Goal: Book appointment/travel/reservation

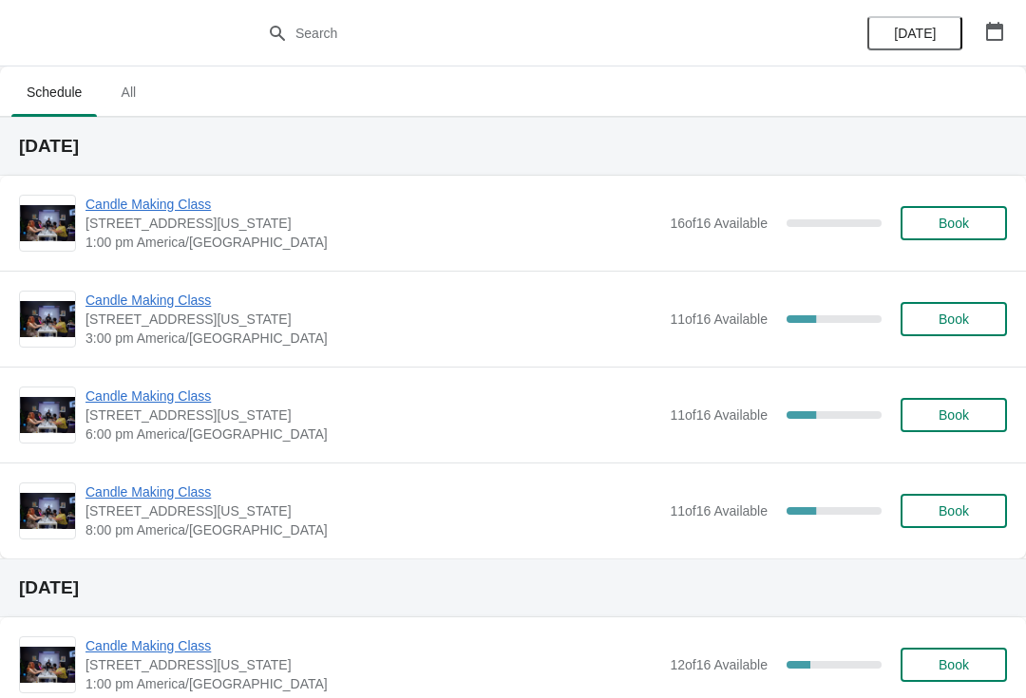
click at [986, 29] on icon "button" at bounding box center [994, 31] width 17 height 19
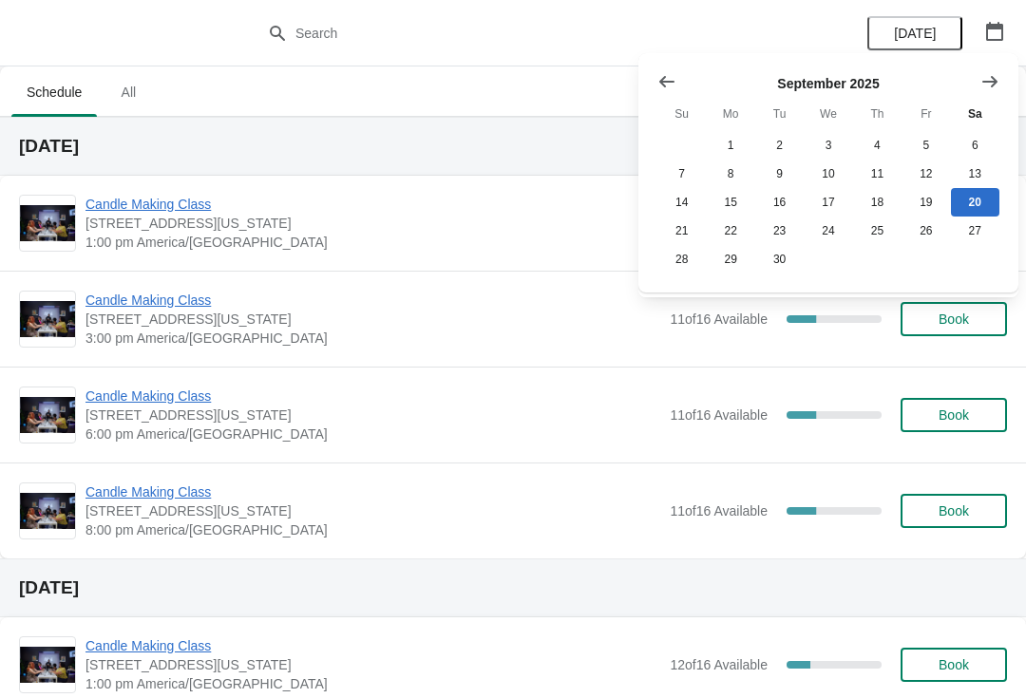
click at [416, 111] on ul "Schedule All" at bounding box center [513, 91] width 1011 height 49
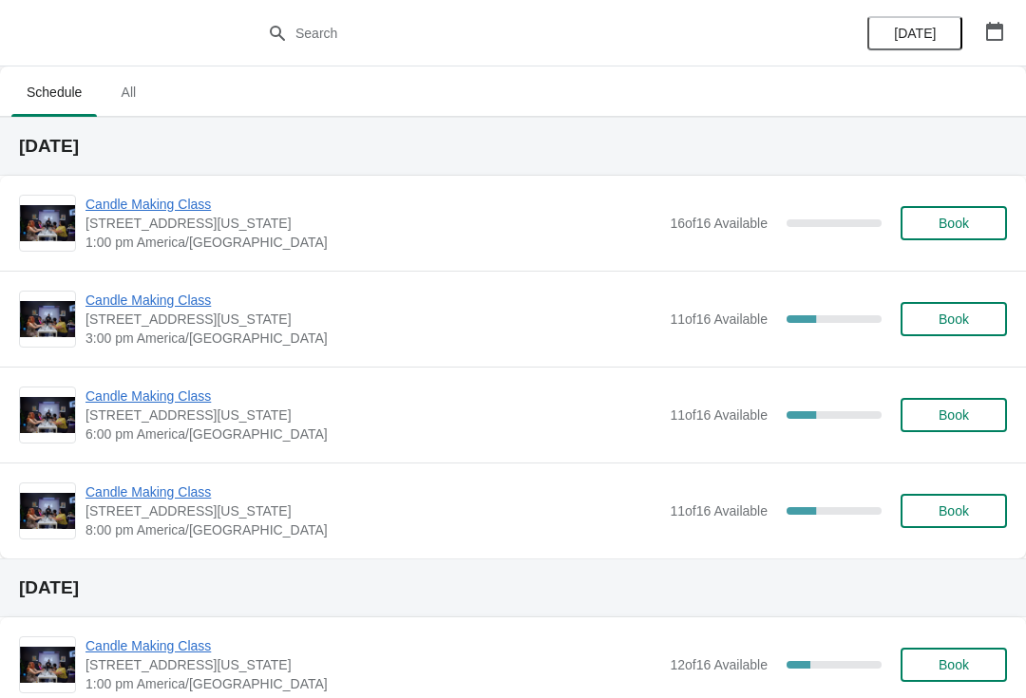
click at [948, 416] on span "Book" at bounding box center [954, 415] width 30 height 15
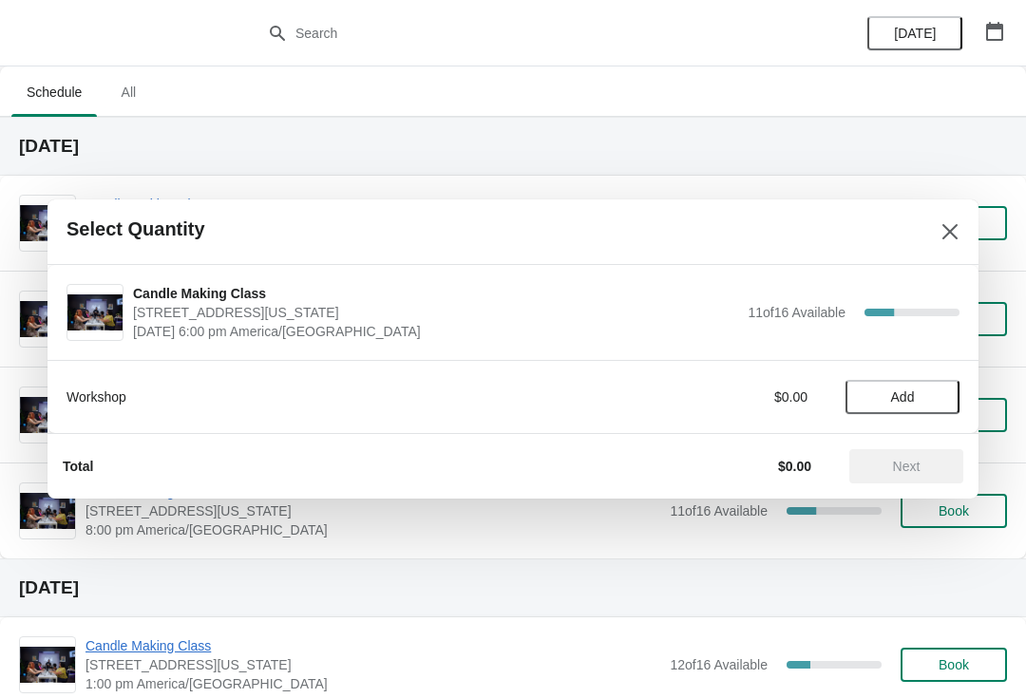
click at [913, 398] on span "Add" at bounding box center [903, 397] width 24 height 15
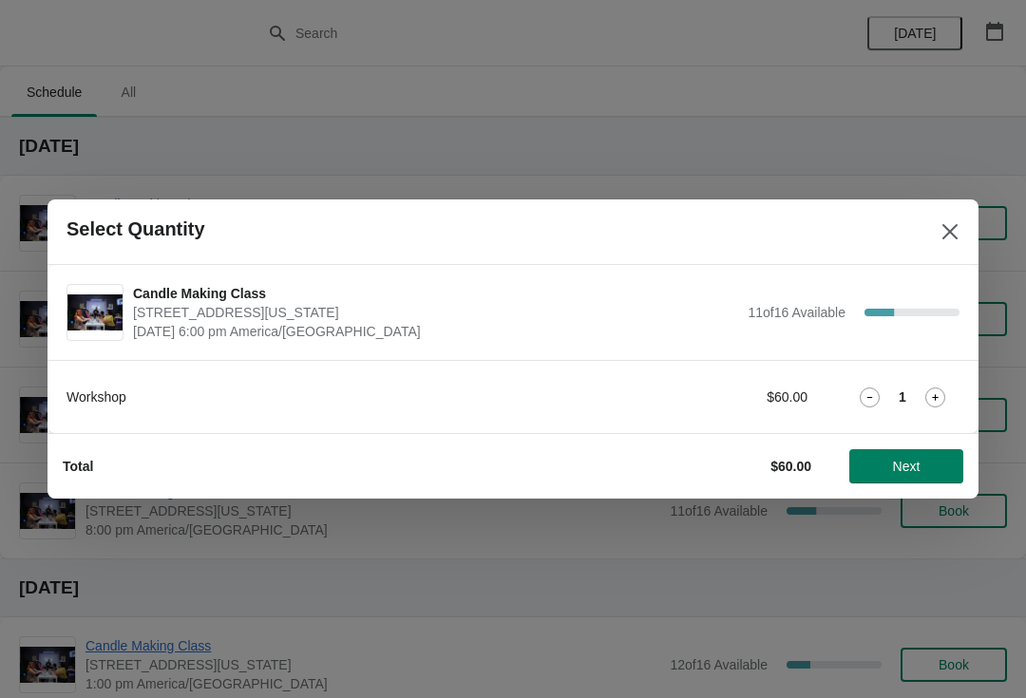
click at [931, 466] on span "Next" at bounding box center [907, 466] width 84 height 15
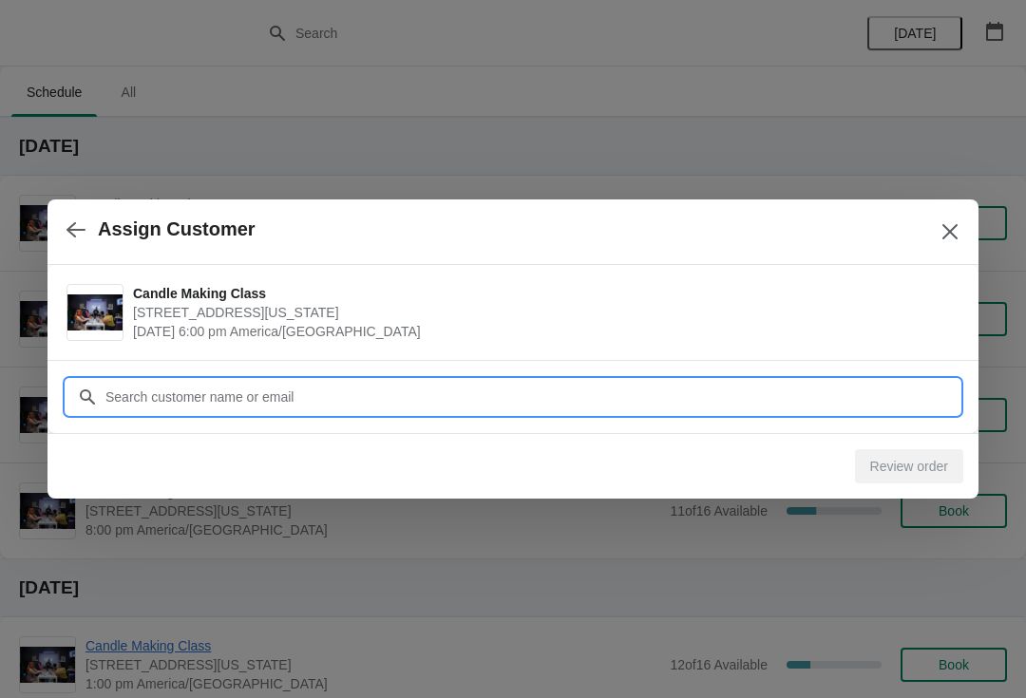
click at [412, 404] on input "Customer" at bounding box center [532, 397] width 855 height 34
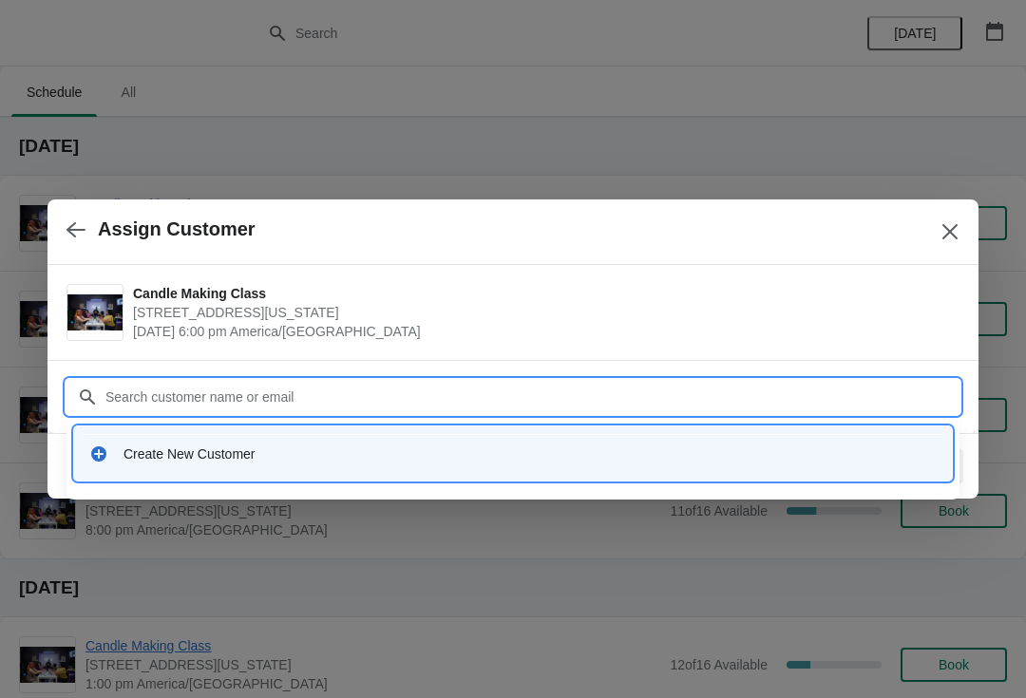
click at [96, 457] on icon at bounding box center [98, 454] width 15 height 15
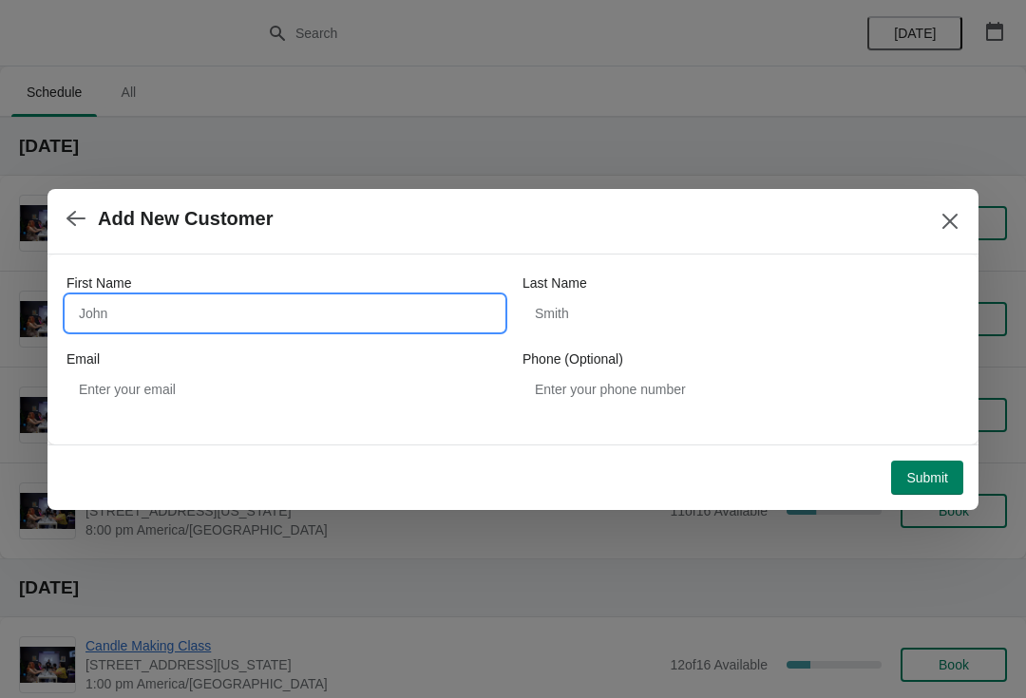
click at [248, 315] on input "First Name" at bounding box center [285, 313] width 437 height 34
type input "Anh"
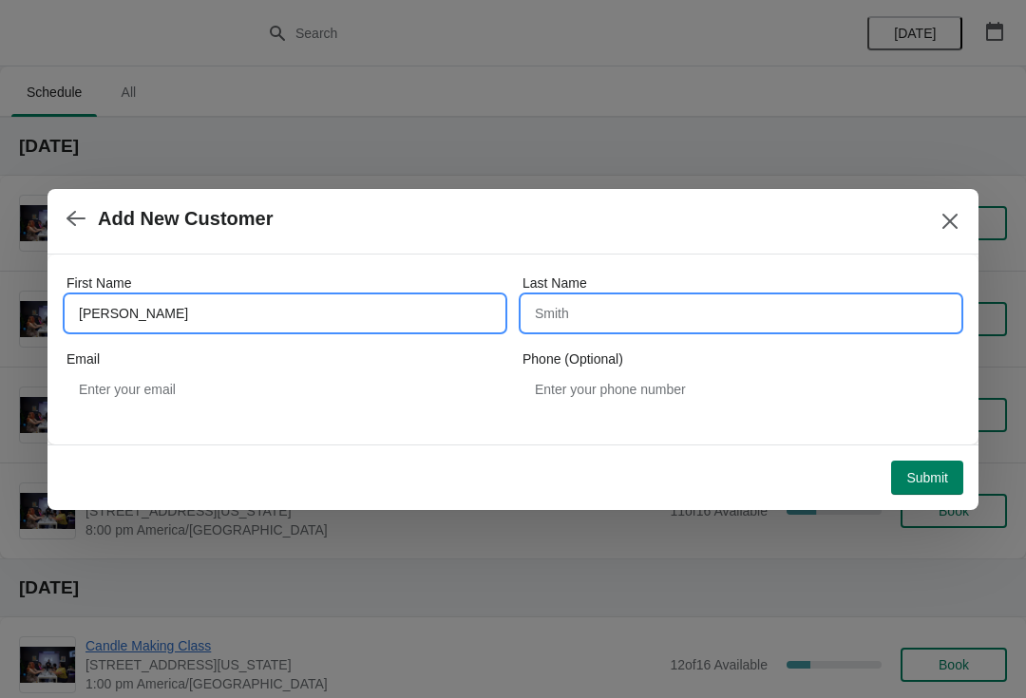
click at [625, 318] on input "Last Name" at bounding box center [741, 313] width 437 height 34
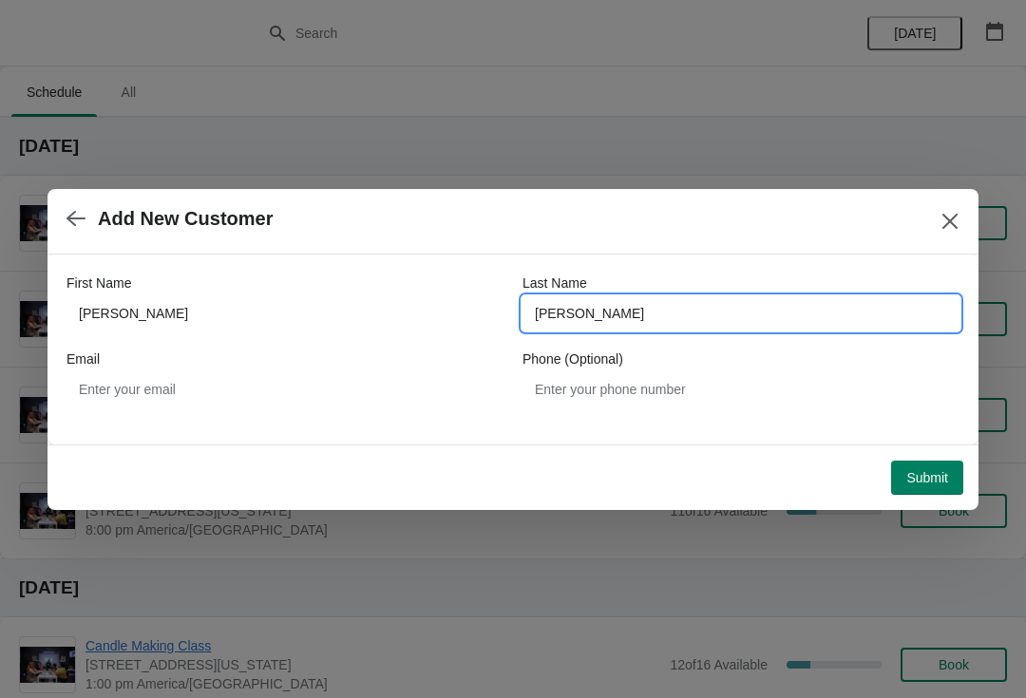
type input "Lam"
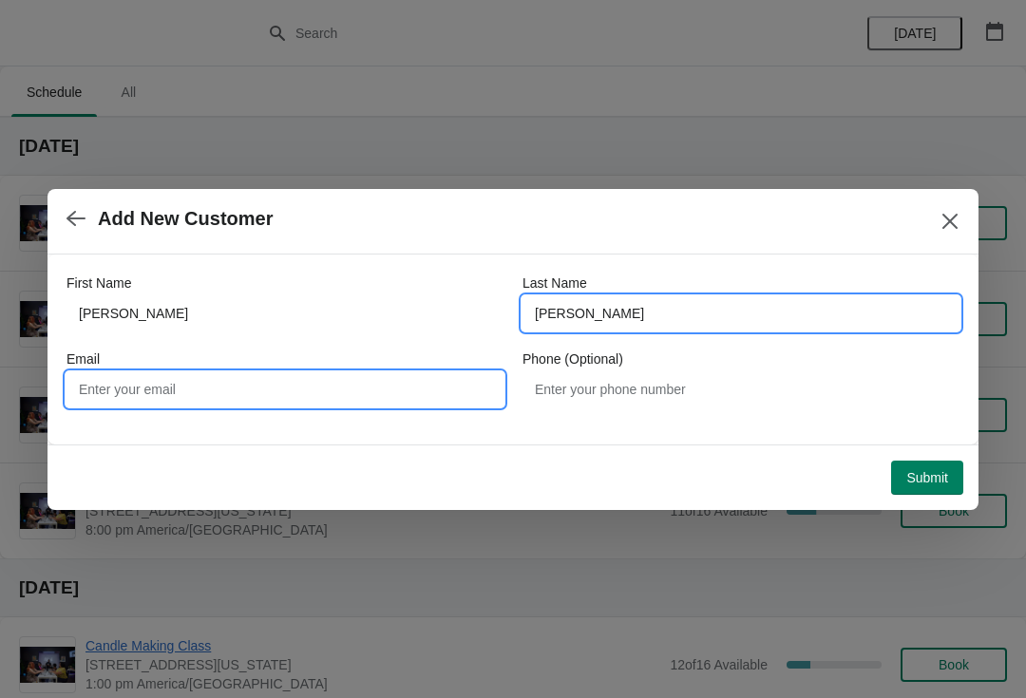
click at [305, 386] on input "Email" at bounding box center [285, 389] width 437 height 34
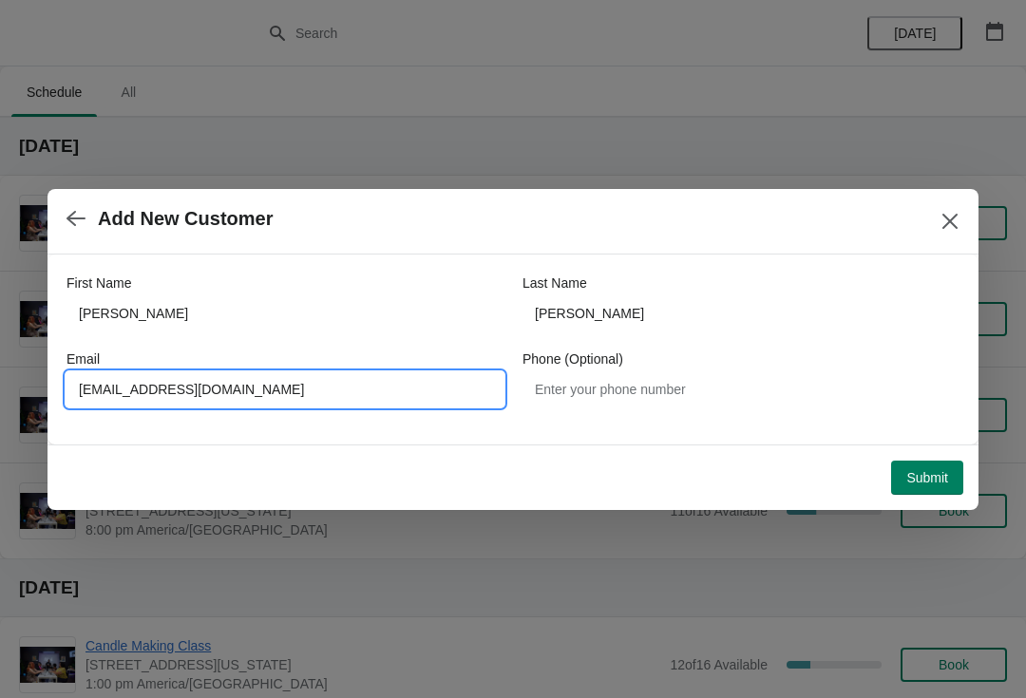
type input "Anhlamrealtor@gmail.com"
click at [523, 365] on label "Phone (Optional)" at bounding box center [573, 359] width 101 height 19
click at [523, 372] on input "Phone (Optional)" at bounding box center [741, 389] width 437 height 34
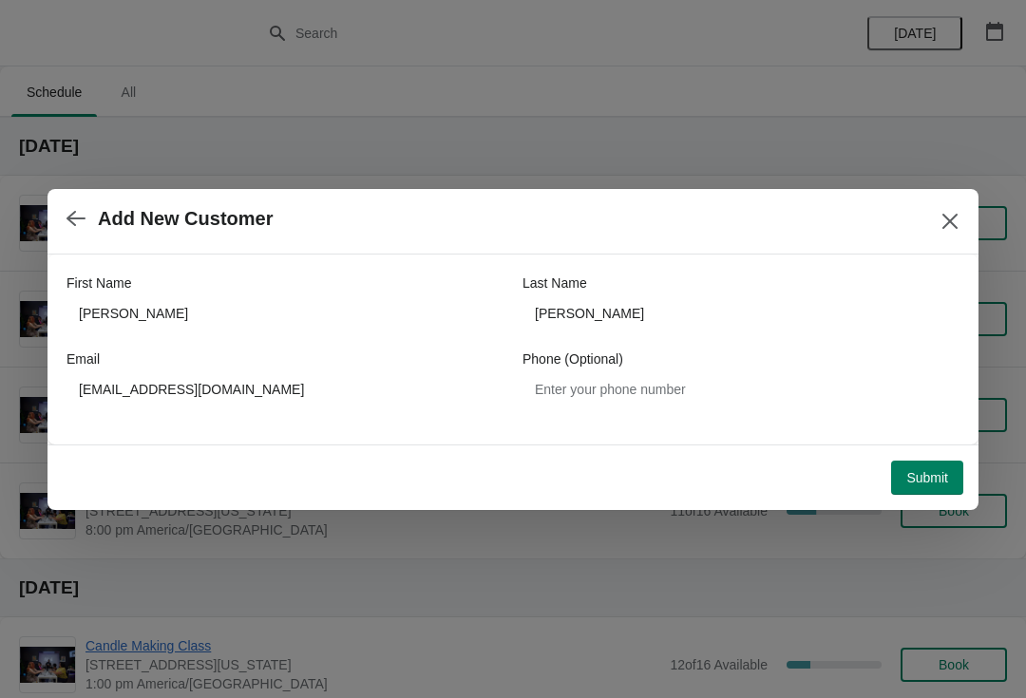
click at [925, 476] on span "Submit" at bounding box center [927, 477] width 42 height 15
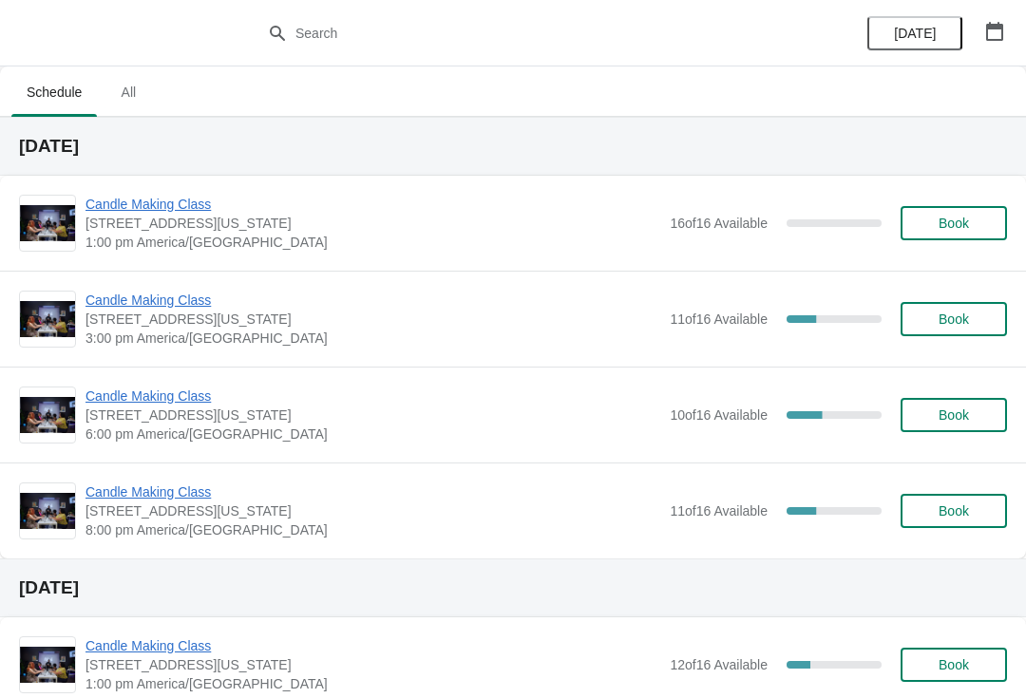
click at [955, 428] on button "Book" at bounding box center [954, 415] width 106 height 34
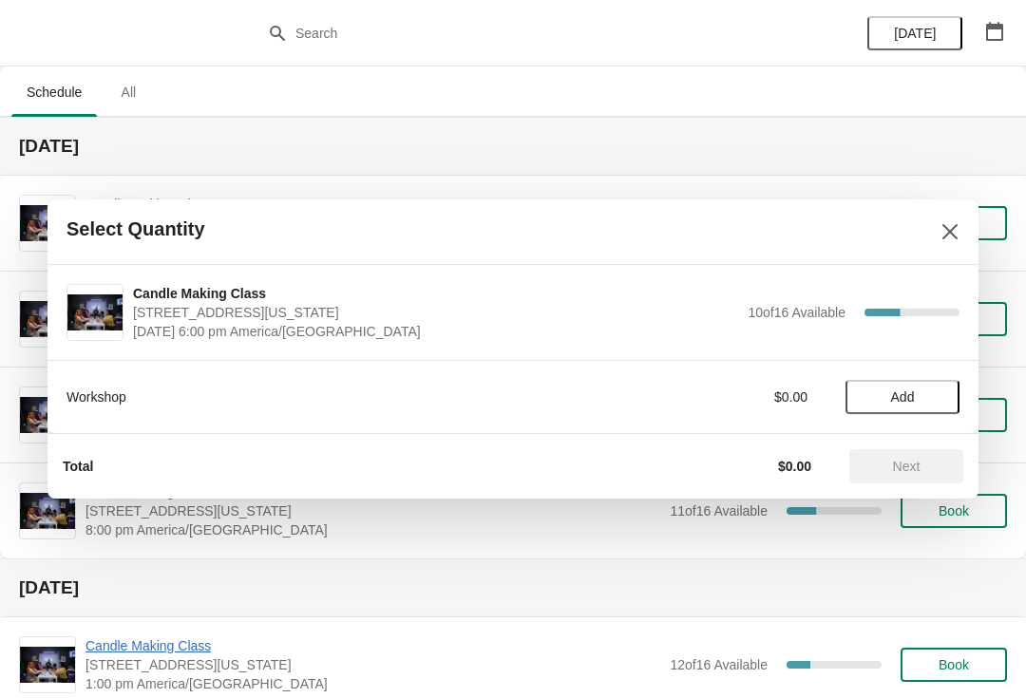
click at [928, 398] on span "Add" at bounding box center [903, 397] width 80 height 15
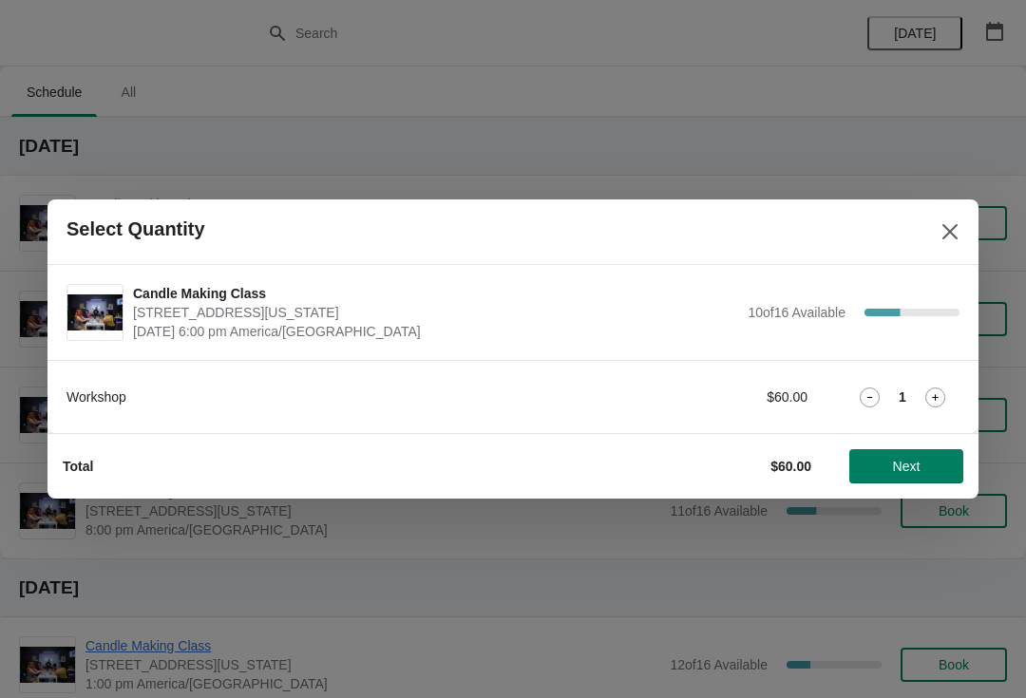
click at [902, 467] on span "Next" at bounding box center [907, 466] width 28 height 15
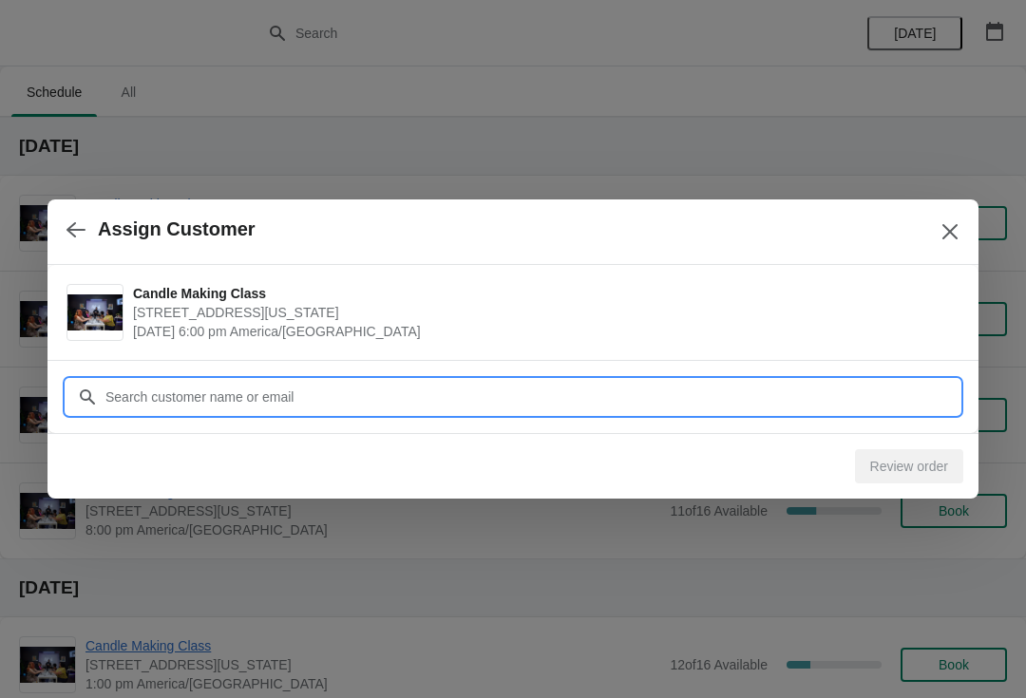
click at [290, 386] on input "Customer" at bounding box center [532, 397] width 855 height 34
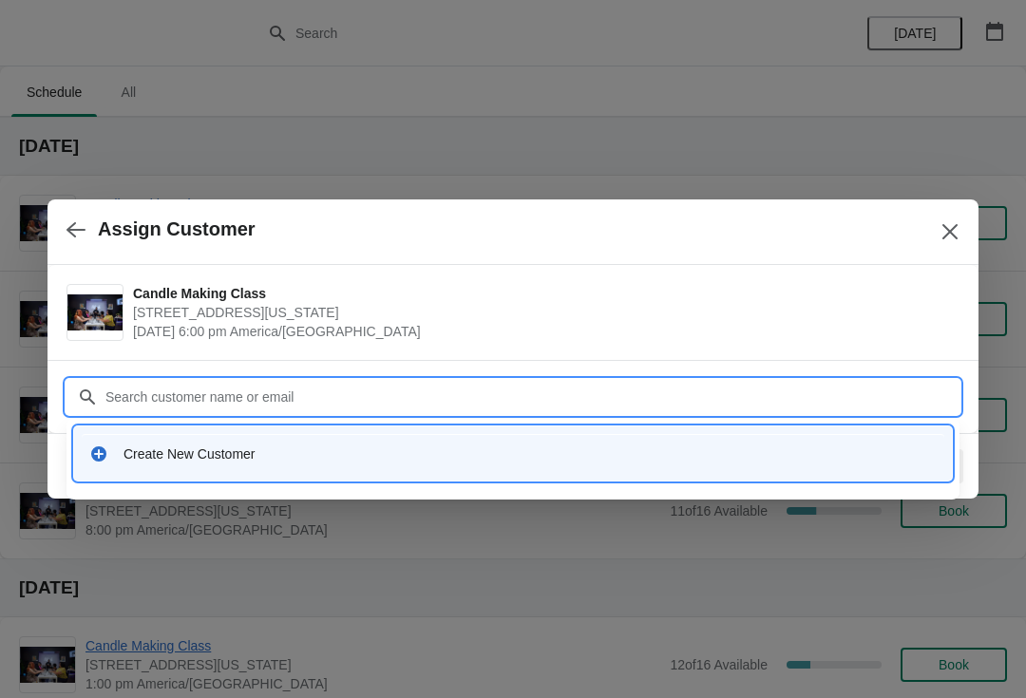
click at [154, 455] on div "Create New Customer" at bounding box center [530, 454] width 813 height 19
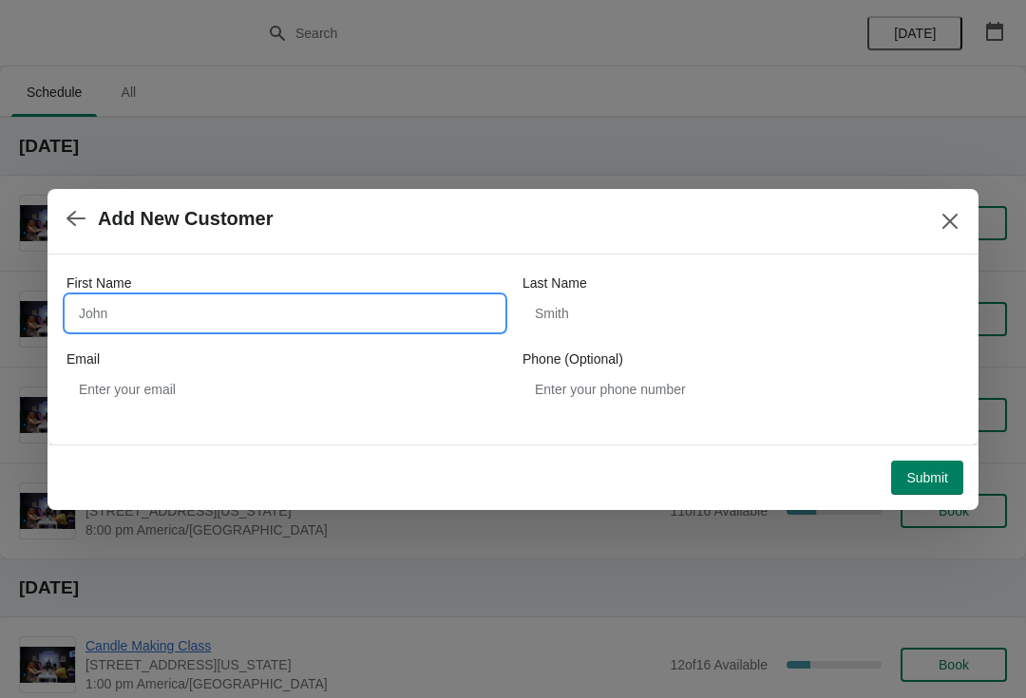
click at [215, 318] on input "First Name" at bounding box center [285, 313] width 437 height 34
type input "[PERSON_NAME]"
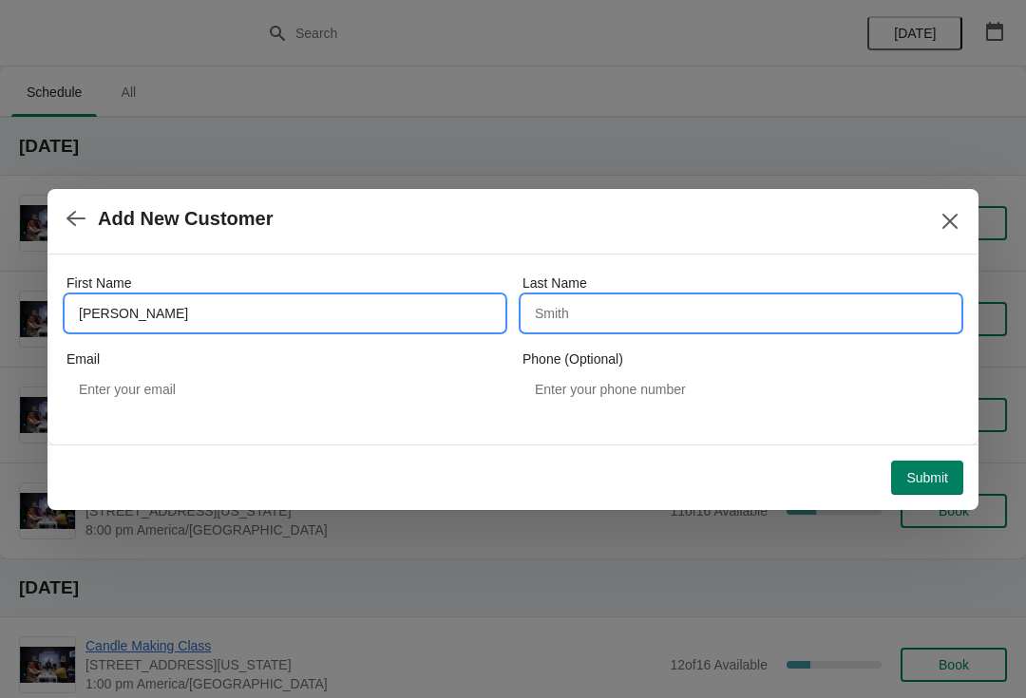
click at [691, 298] on input "Last Name" at bounding box center [741, 313] width 437 height 34
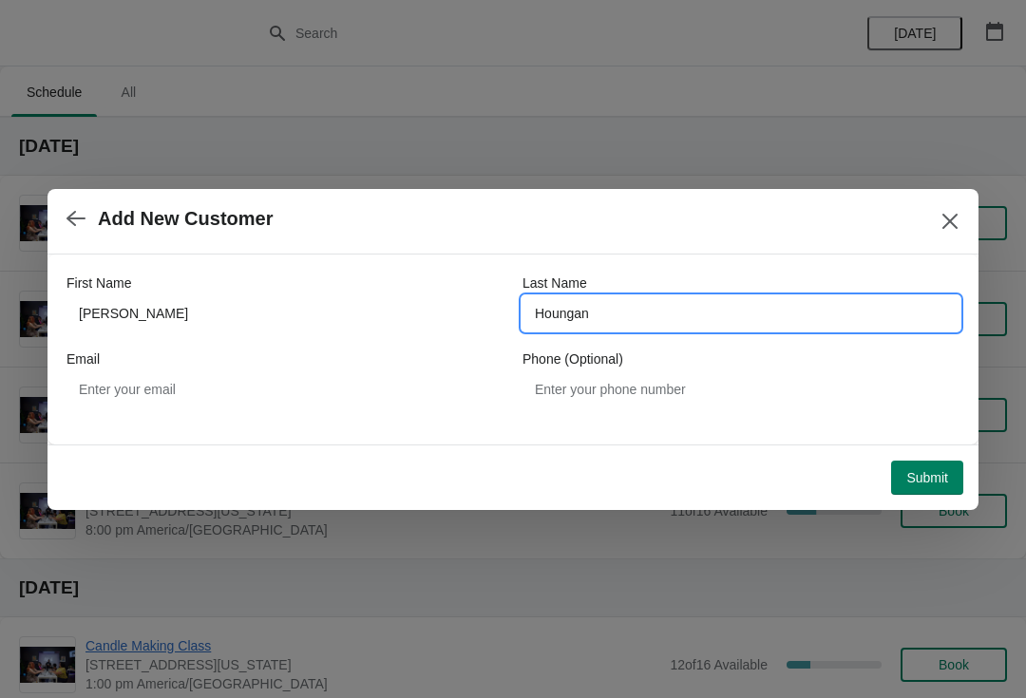
type input "Houngan"
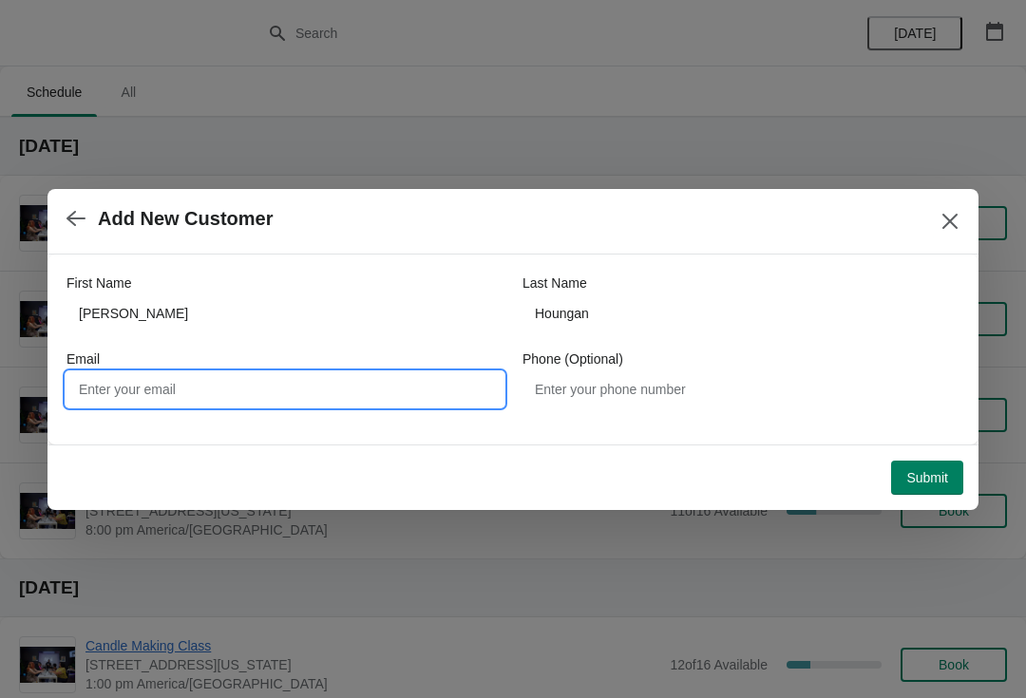
click at [281, 372] on input "Email" at bounding box center [285, 389] width 437 height 34
type input "[EMAIL_ADDRESS][DOMAIN_NAME]"
click at [942, 472] on span "Submit" at bounding box center [927, 477] width 42 height 15
